Goal: Go to known website: Access a specific website the user already knows

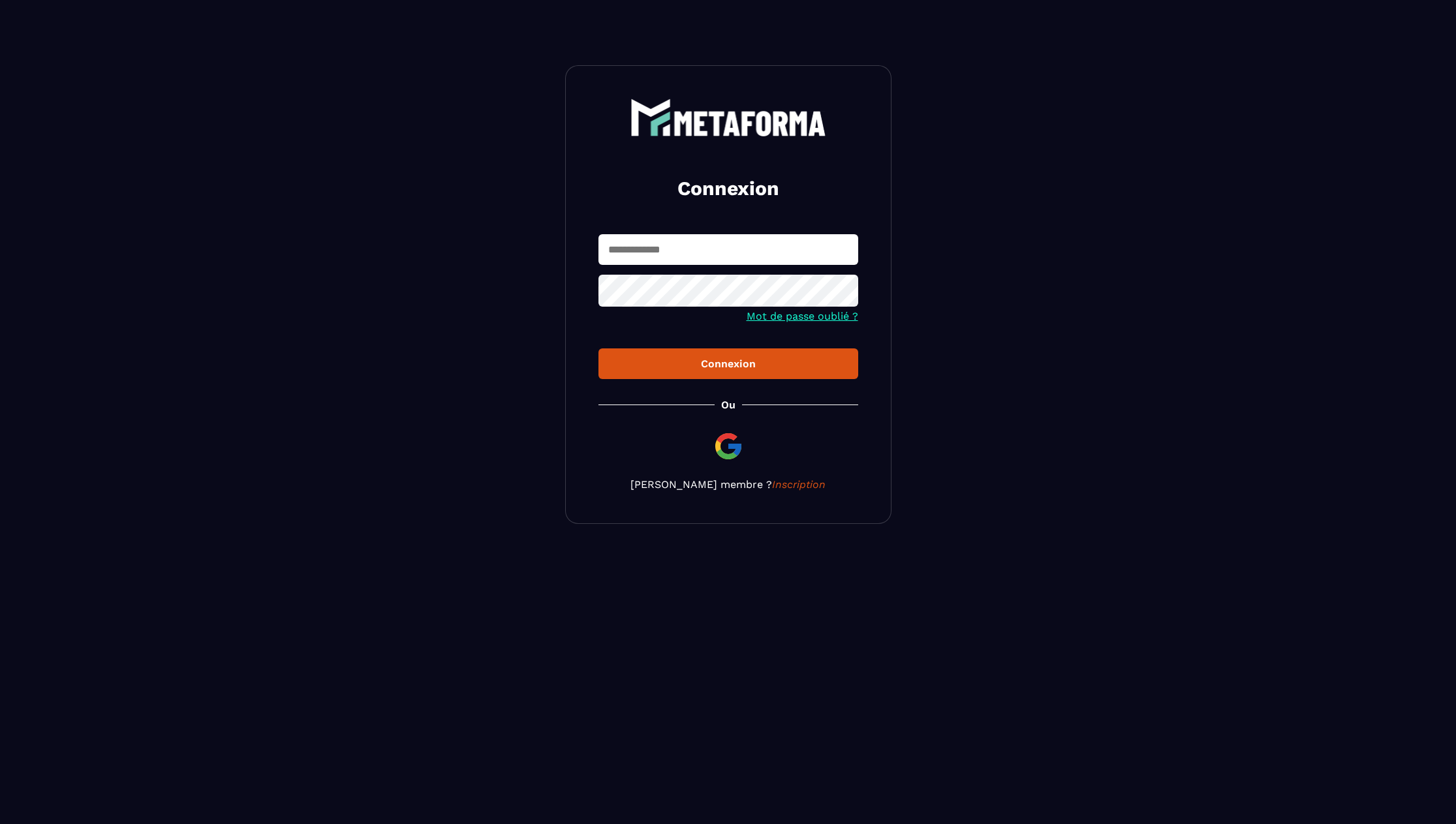
click at [727, 433] on img at bounding box center [728, 446] width 31 height 31
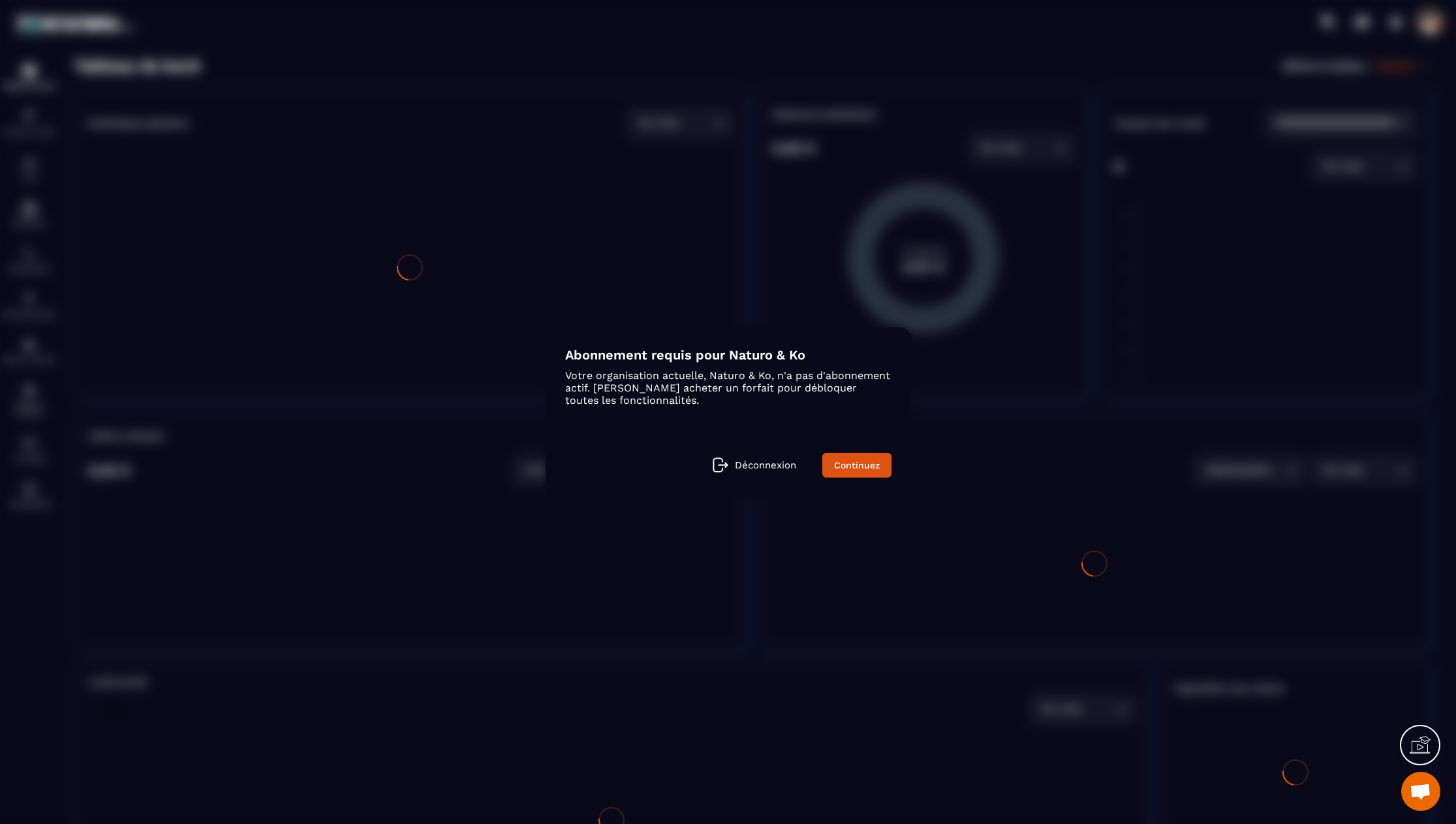
click at [738, 470] on p "Déconnexion" at bounding box center [766, 465] width 62 height 12
